Goal: Transaction & Acquisition: Purchase product/service

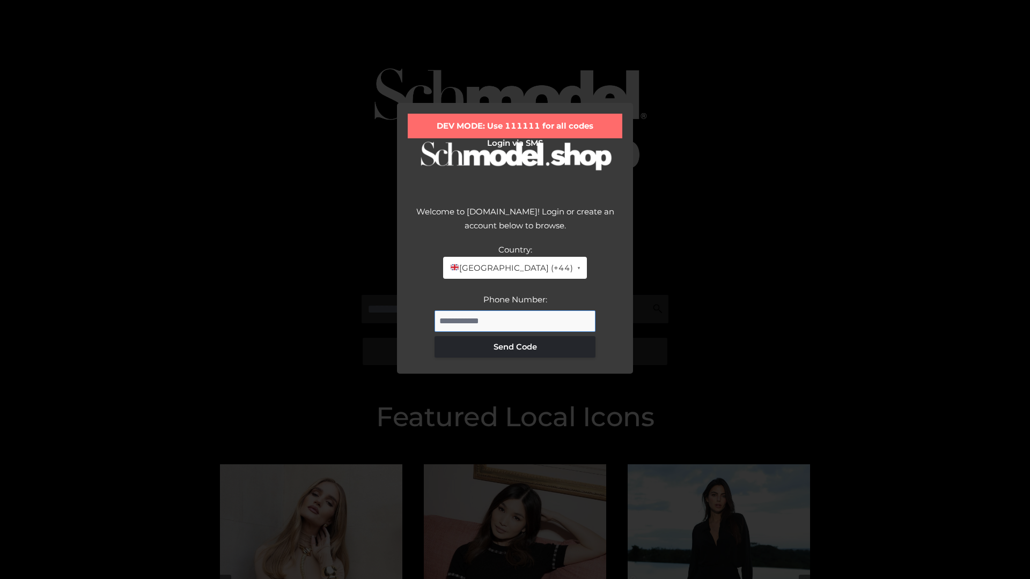
click at [515, 321] on input "Phone Number:" at bounding box center [514, 321] width 161 height 21
type input "**********"
click at [515, 346] on button "Send Code" at bounding box center [514, 346] width 161 height 21
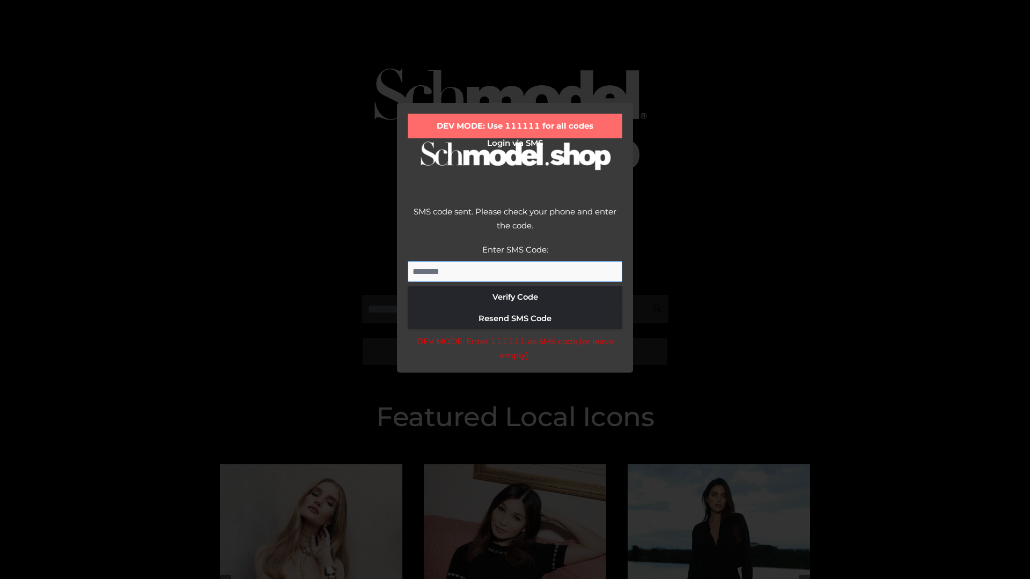
click at [515, 271] on input "Enter SMS Code:" at bounding box center [515, 271] width 215 height 21
type input "******"
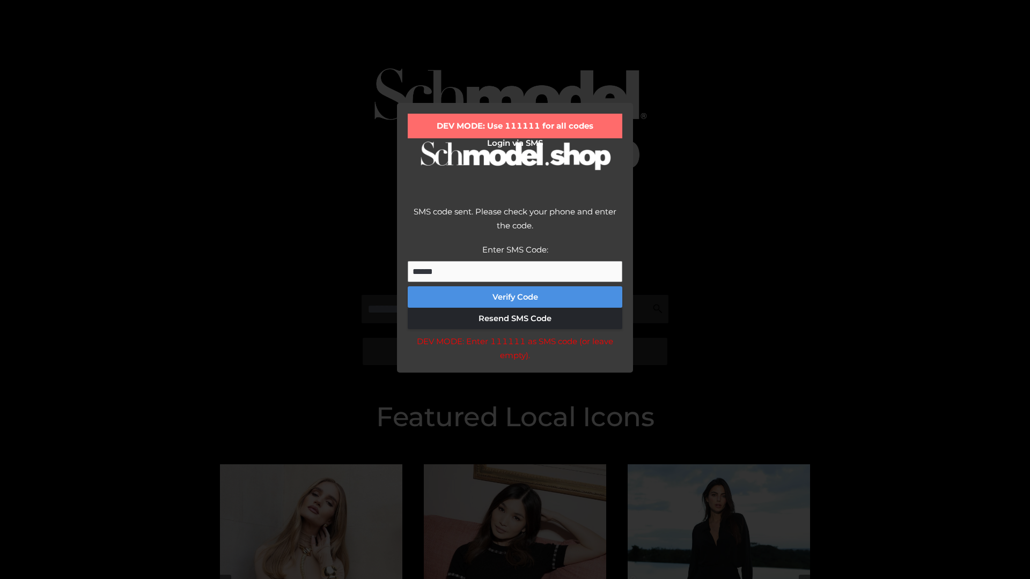
click at [515, 297] on button "Verify Code" at bounding box center [515, 296] width 215 height 21
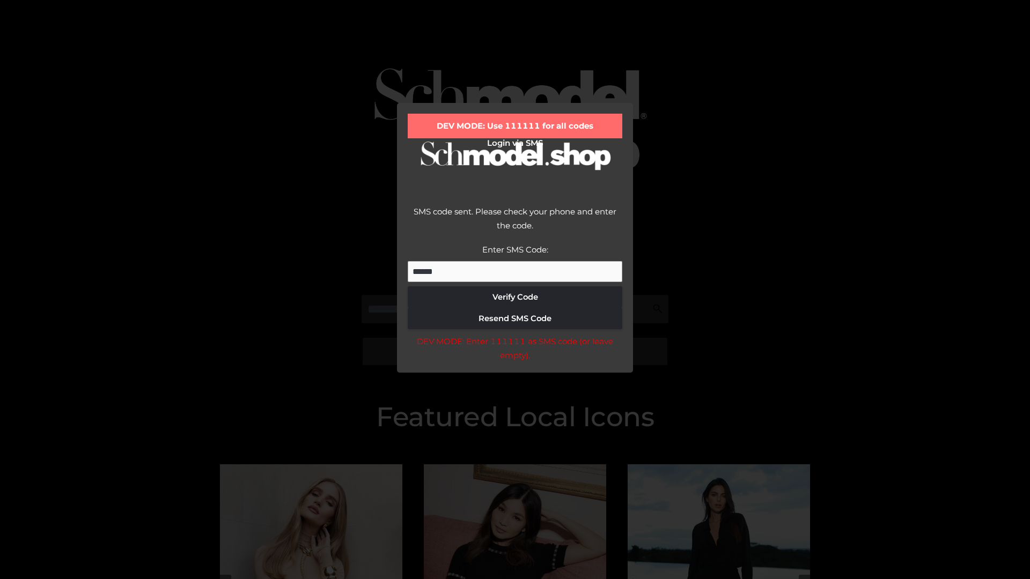
click at [514, 351] on div "DEV MODE: Enter 111111 as SMS code (or leave empty)." at bounding box center [515, 348] width 215 height 27
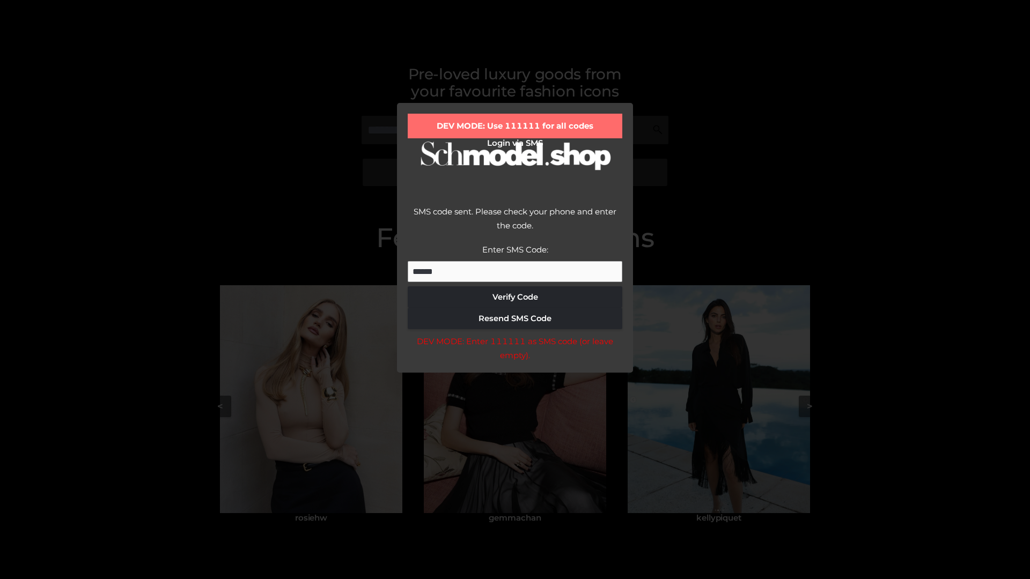
scroll to position [228, 0]
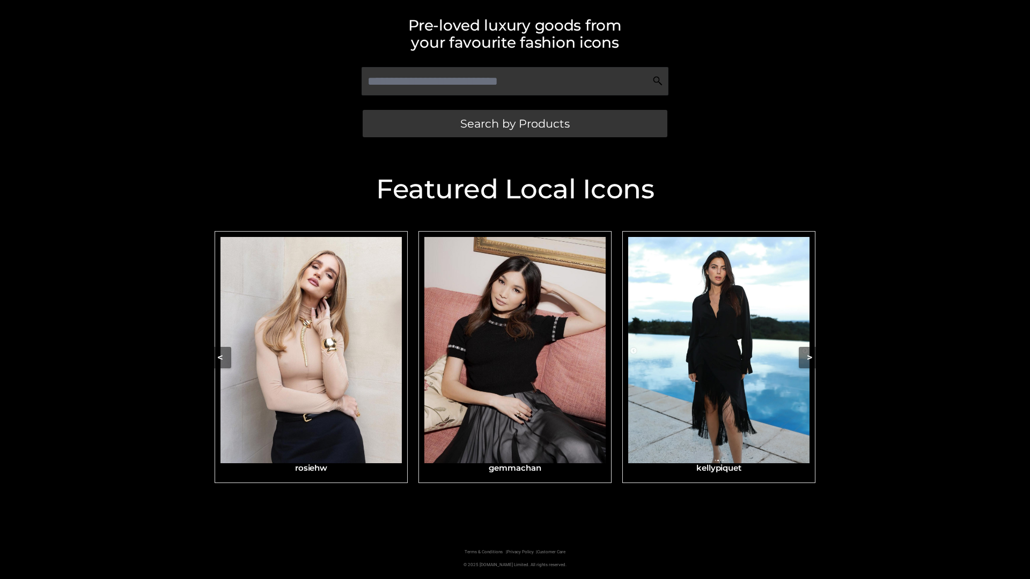
scroll to position [228, 0]
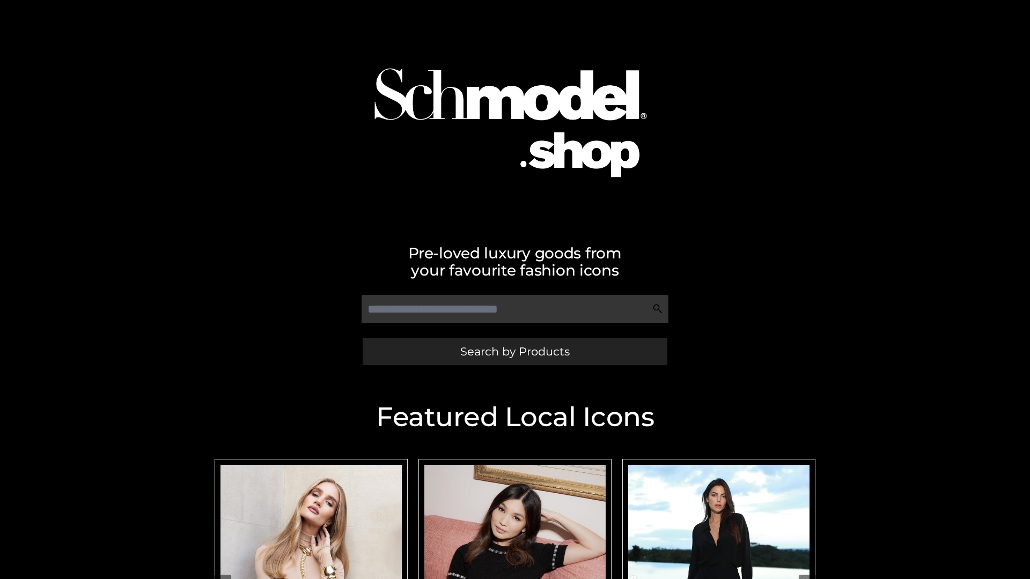
click at [514, 351] on span "Search by Products" at bounding box center [514, 351] width 109 height 11
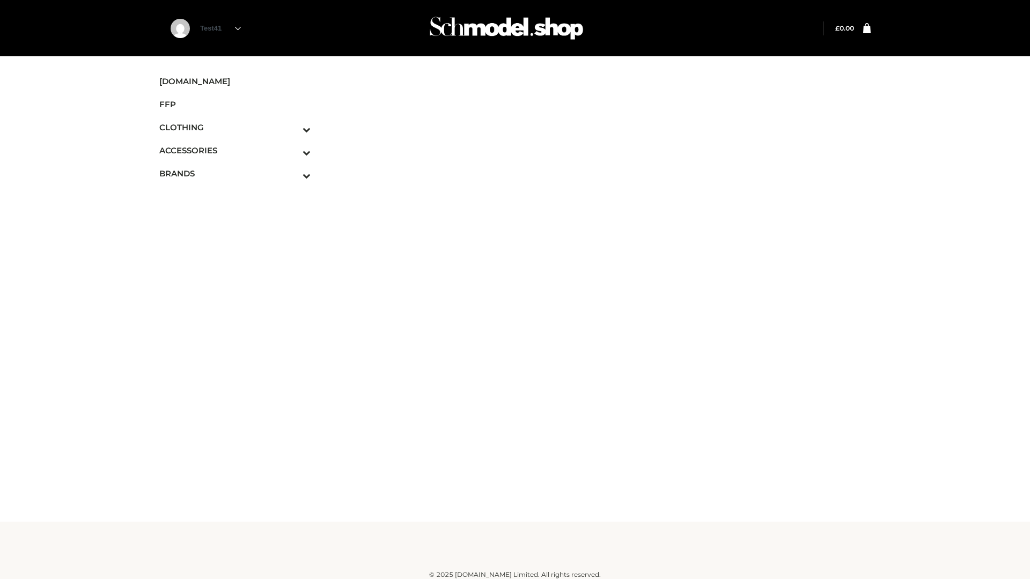
scroll to position [6, 0]
